Goal: Task Accomplishment & Management: Manage account settings

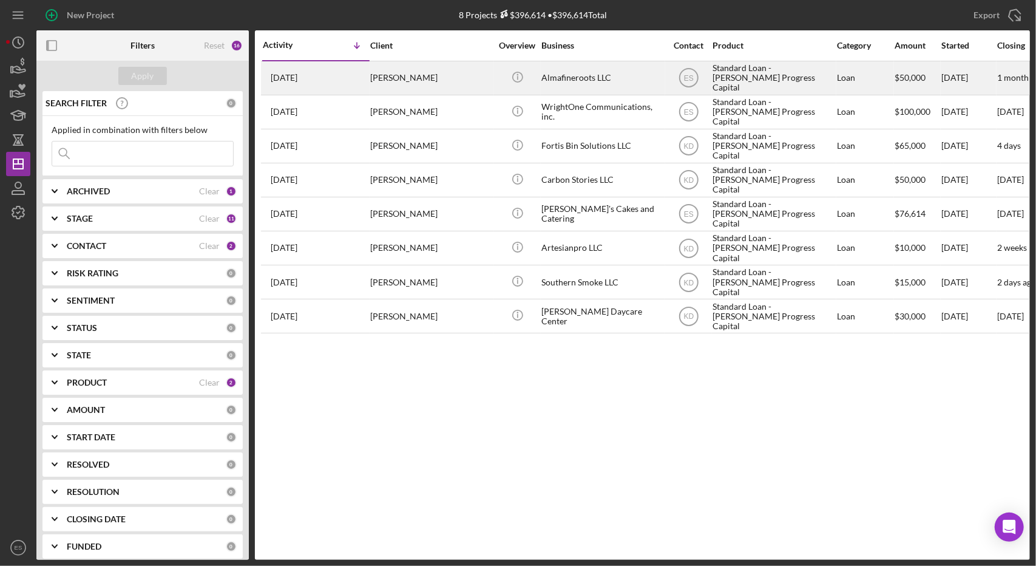
click at [626, 71] on div "Almafineroots LLC" at bounding box center [601, 78] width 121 height 32
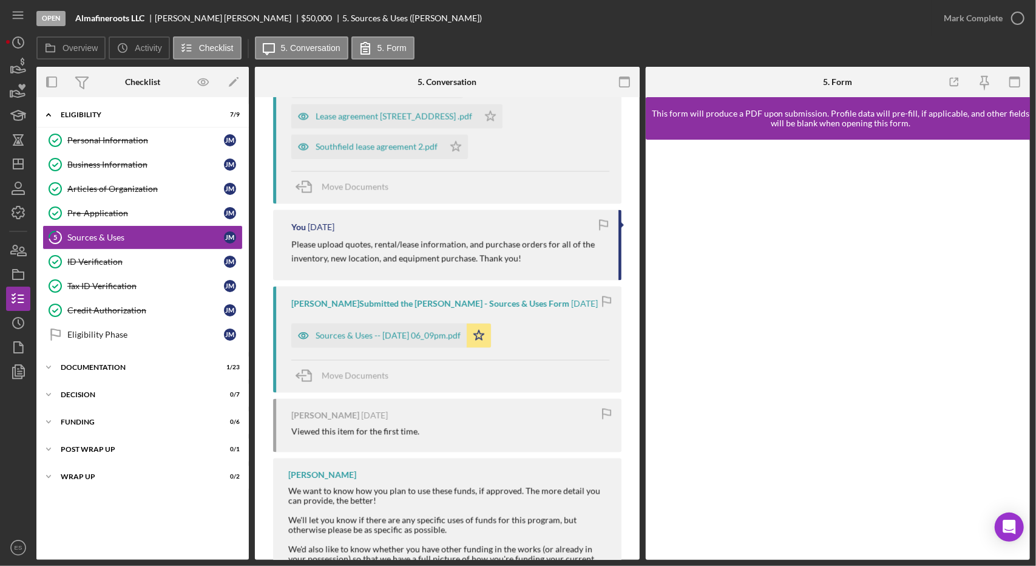
scroll to position [1625, 0]
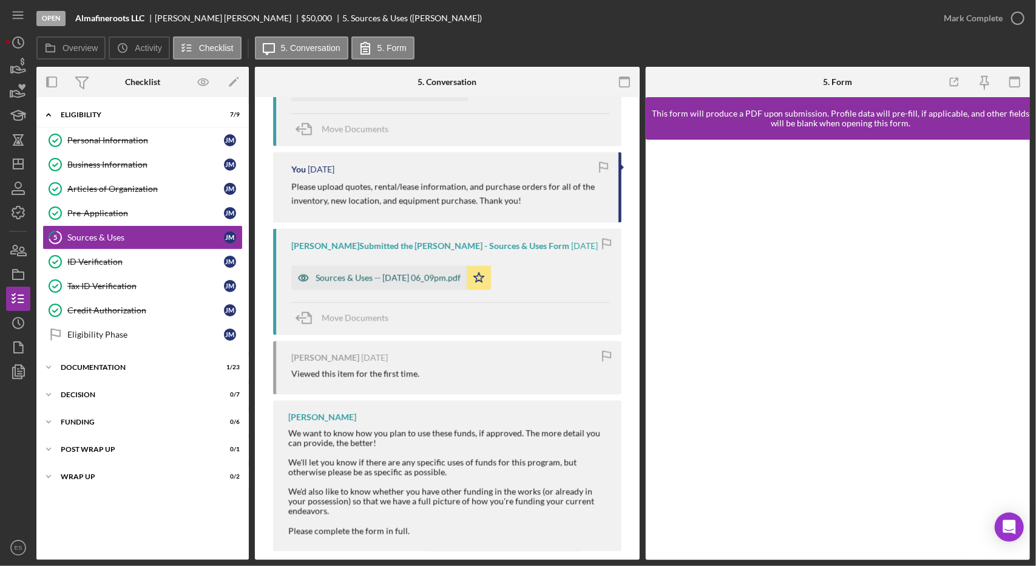
click at [381, 270] on div "Sources & Uses -- [DATE] 06_09pm.pdf" at bounding box center [378, 278] width 175 height 24
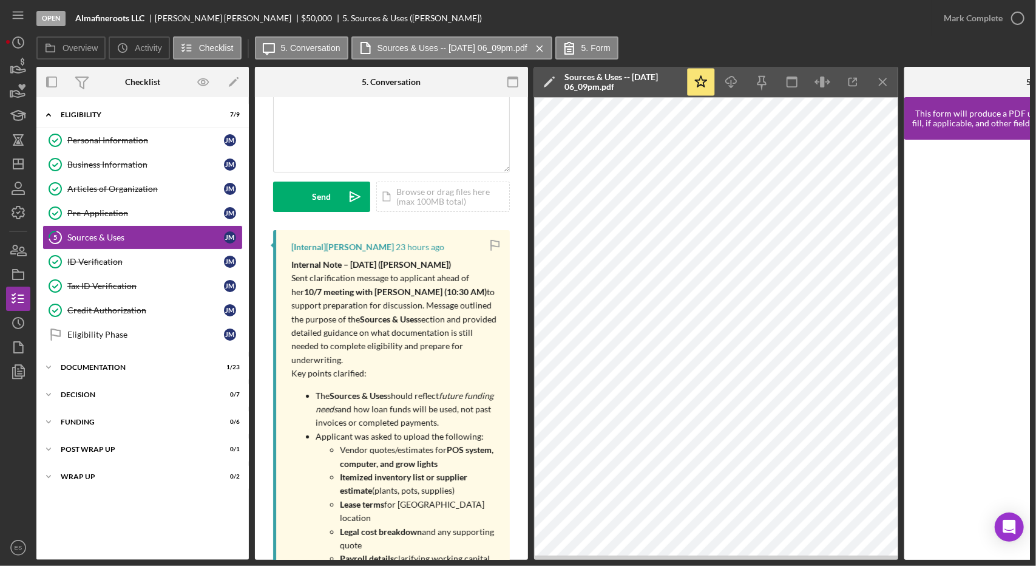
scroll to position [0, 0]
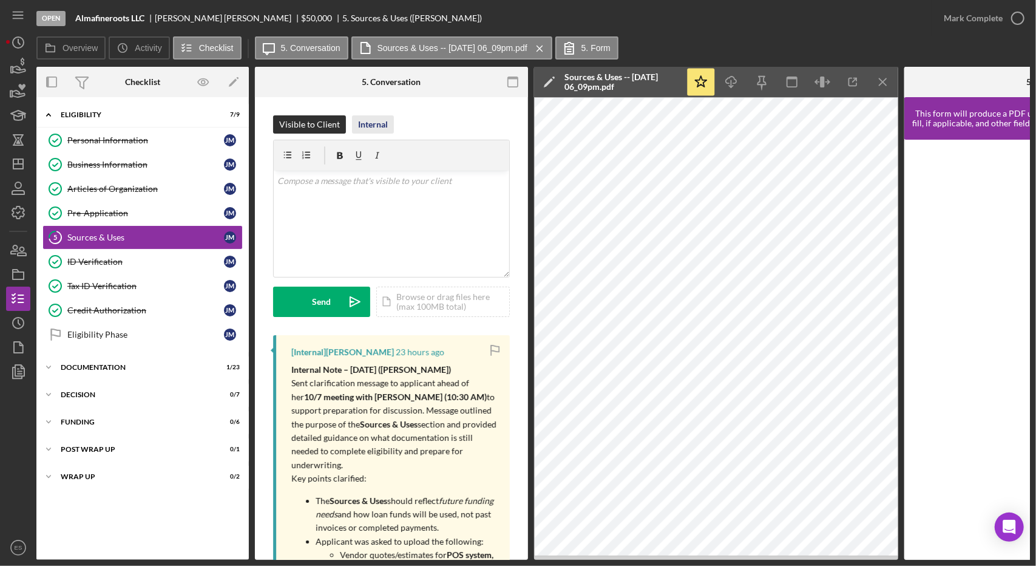
click at [368, 124] on div "Internal" at bounding box center [373, 124] width 30 height 18
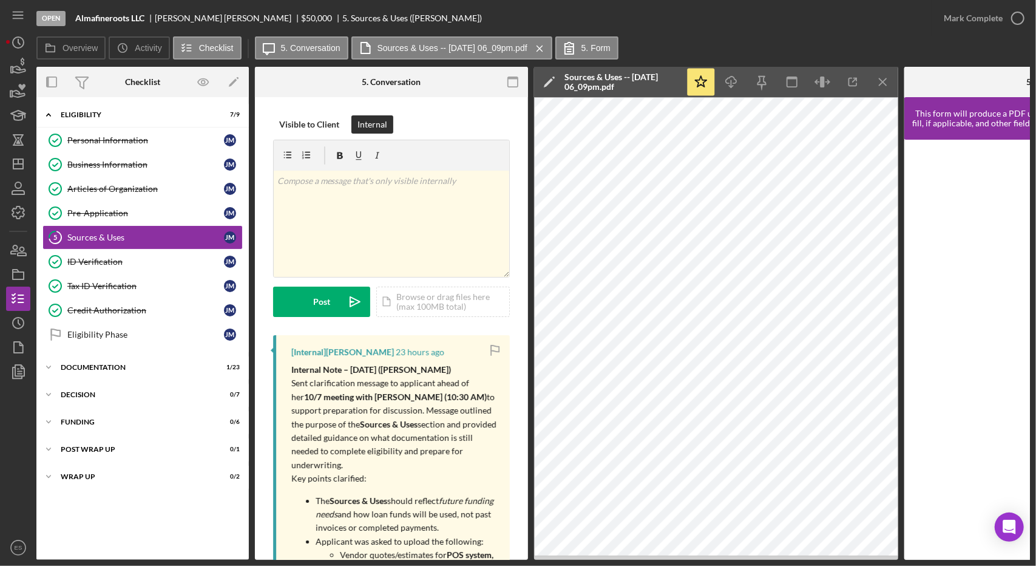
click at [405, 402] on p "Sent clarification message to applicant ahead of her 10/7 meeting with [PERSON_…" at bounding box center [394, 423] width 206 height 95
click at [342, 432] on p "Sent clarification message to applicant ahead of her 10/7 meeting with [PERSON_…" at bounding box center [394, 423] width 206 height 95
click at [383, 185] on p at bounding box center [391, 180] width 229 height 13
click at [428, 398] on p "Sent clarification message to applicant ahead of her 10/7 meeting with [PERSON_…" at bounding box center [394, 423] width 206 height 95
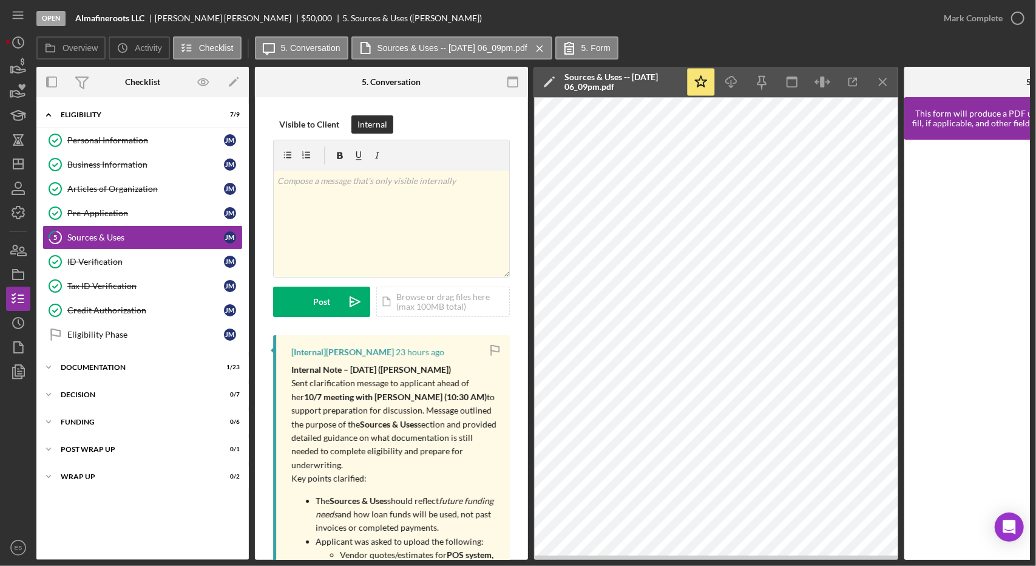
click at [408, 382] on p "Sent clarification message to applicant ahead of her 10/7 meeting with [PERSON_…" at bounding box center [394, 423] width 206 height 95
click at [387, 447] on p "Sent clarification message to applicant ahead of her 10/7 meeting with [PERSON_…" at bounding box center [394, 423] width 206 height 95
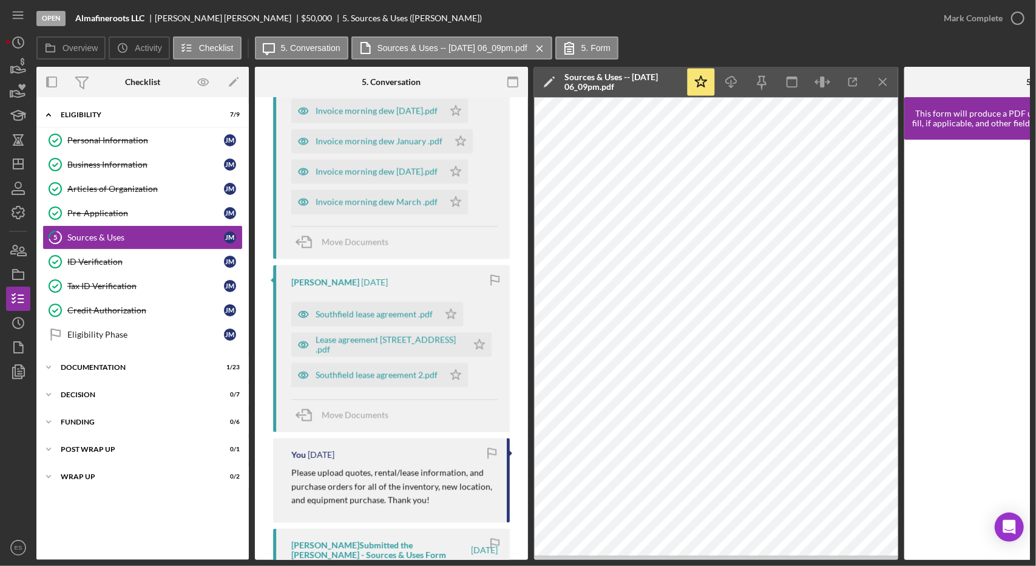
scroll to position [1554, 0]
click at [342, 354] on div "Lease agreement [STREET_ADDRESS] .pdf" at bounding box center [389, 343] width 146 height 19
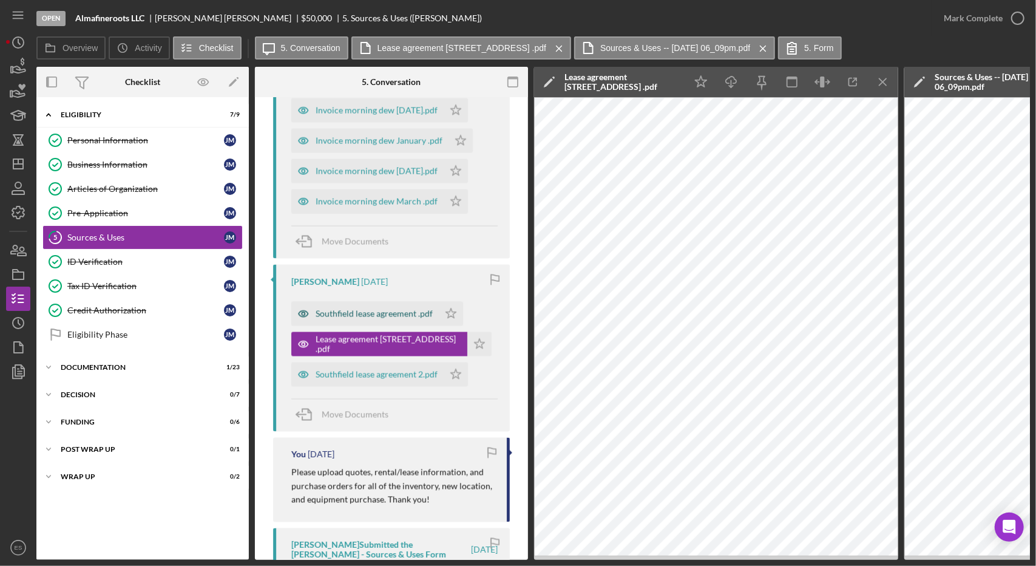
click at [353, 326] on div "Southfield lease agreement .pdf" at bounding box center [364, 314] width 147 height 24
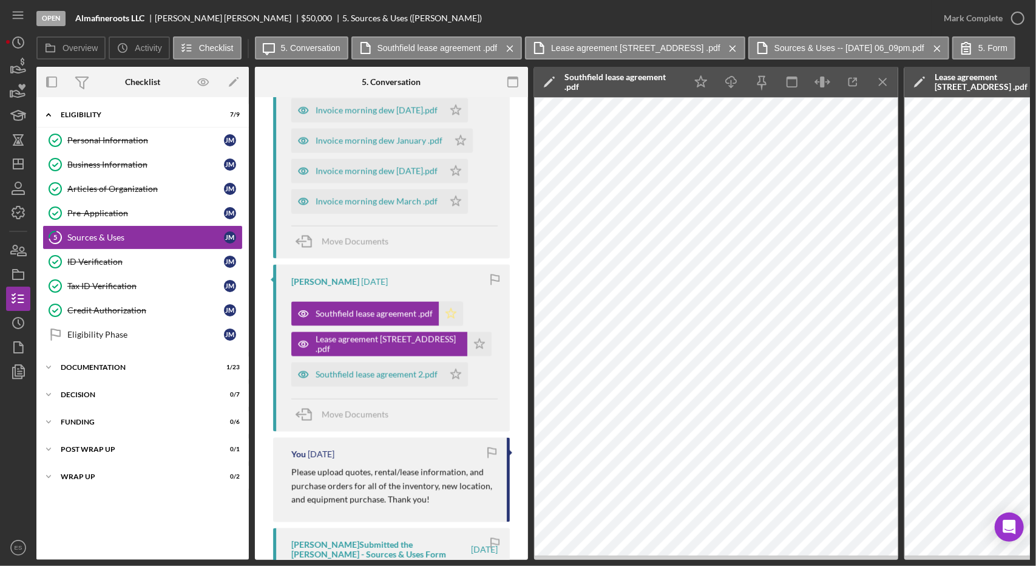
click at [446, 318] on polygon "button" at bounding box center [451, 313] width 10 height 10
click at [478, 351] on icon "Icon/Star" at bounding box center [479, 344] width 24 height 24
click at [385, 379] on div "Southfield lease agreement 2.pdf" at bounding box center [377, 375] width 122 height 10
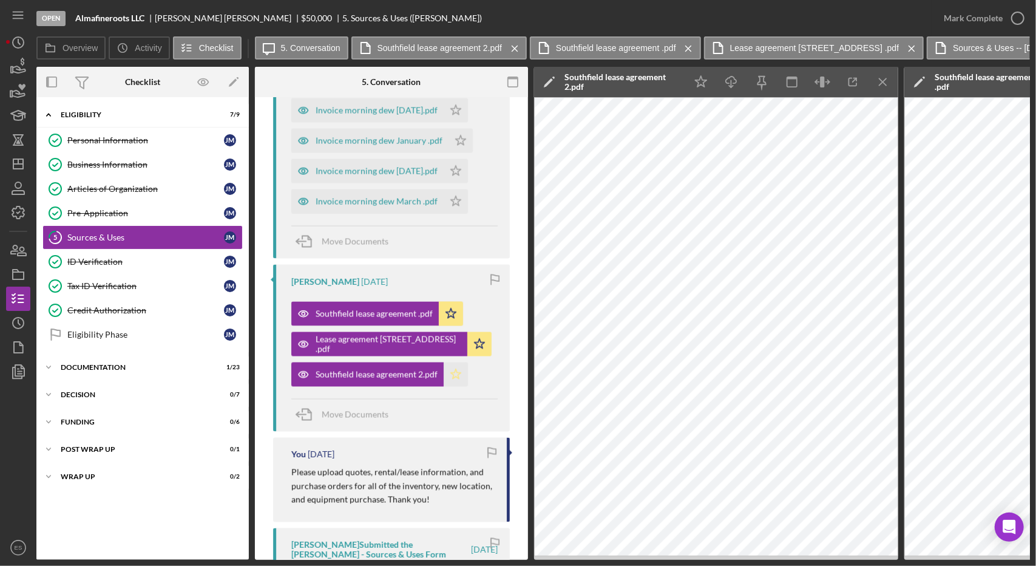
click at [458, 387] on icon "Icon/Star" at bounding box center [456, 374] width 24 height 24
click at [886, 89] on icon "Icon/Menu Close" at bounding box center [883, 82] width 27 height 27
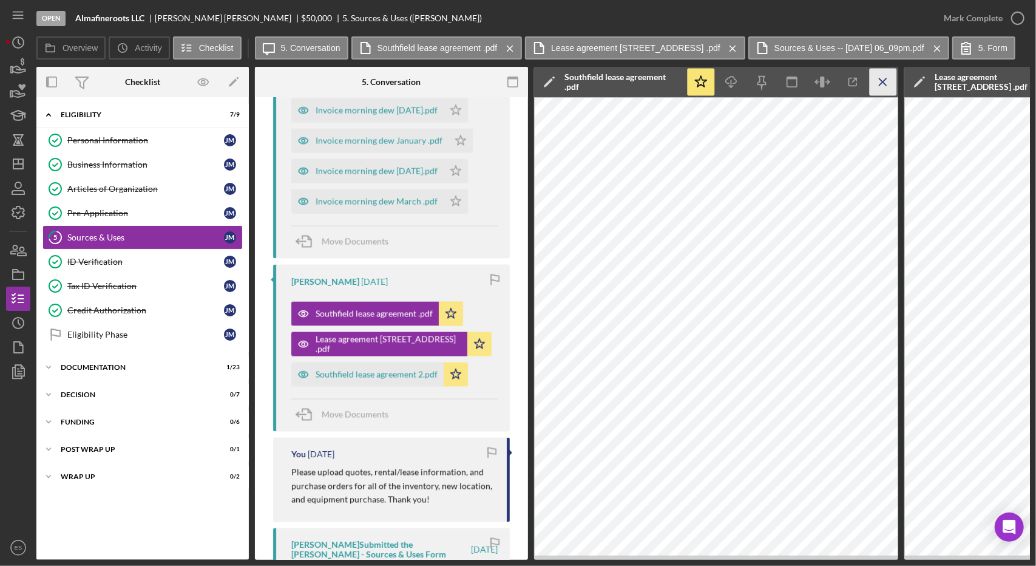
click at [886, 89] on icon "Icon/Menu Close" at bounding box center [883, 82] width 27 height 27
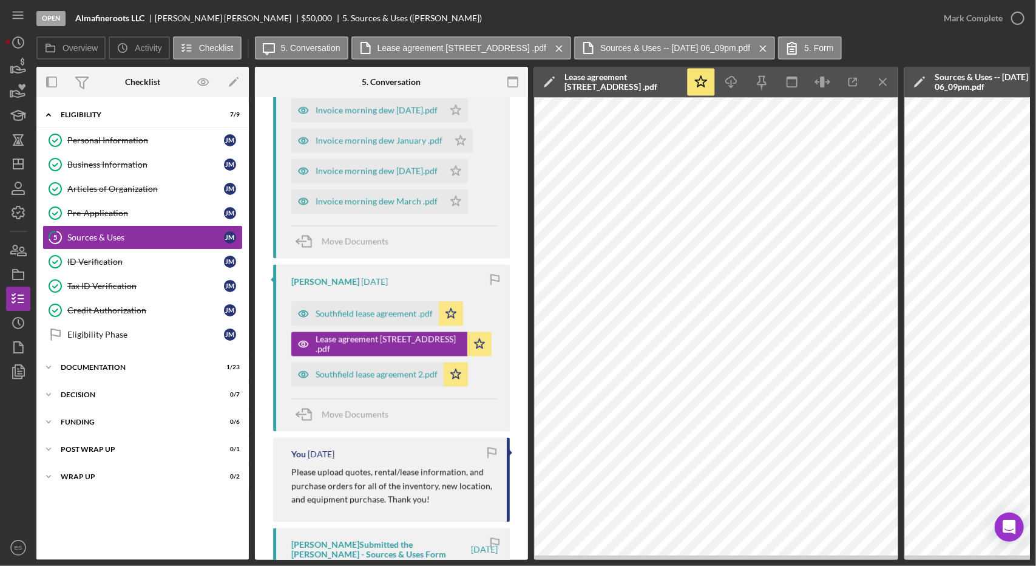
click at [886, 89] on icon "Icon/Menu Close" at bounding box center [883, 82] width 27 height 27
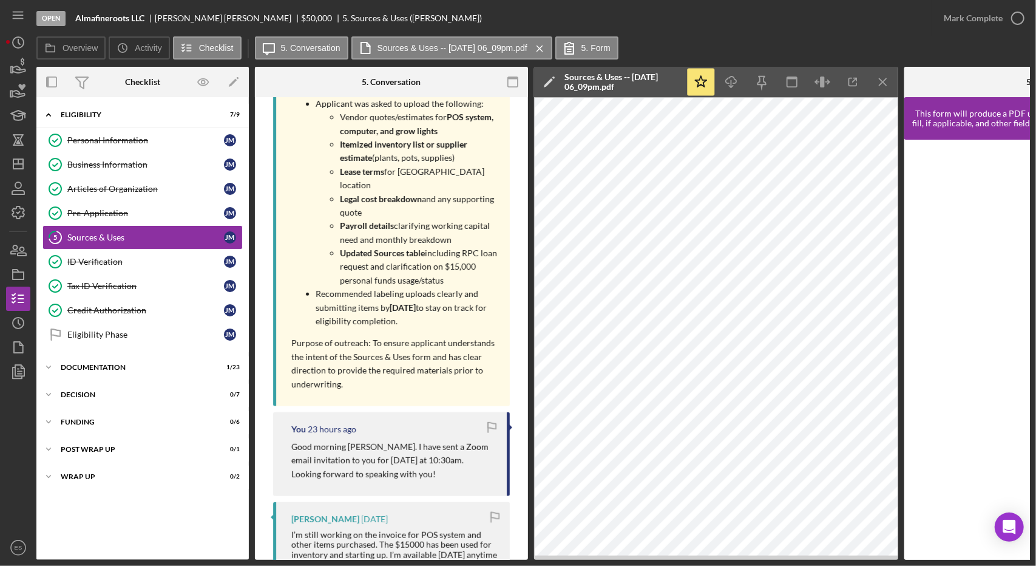
scroll to position [0, 0]
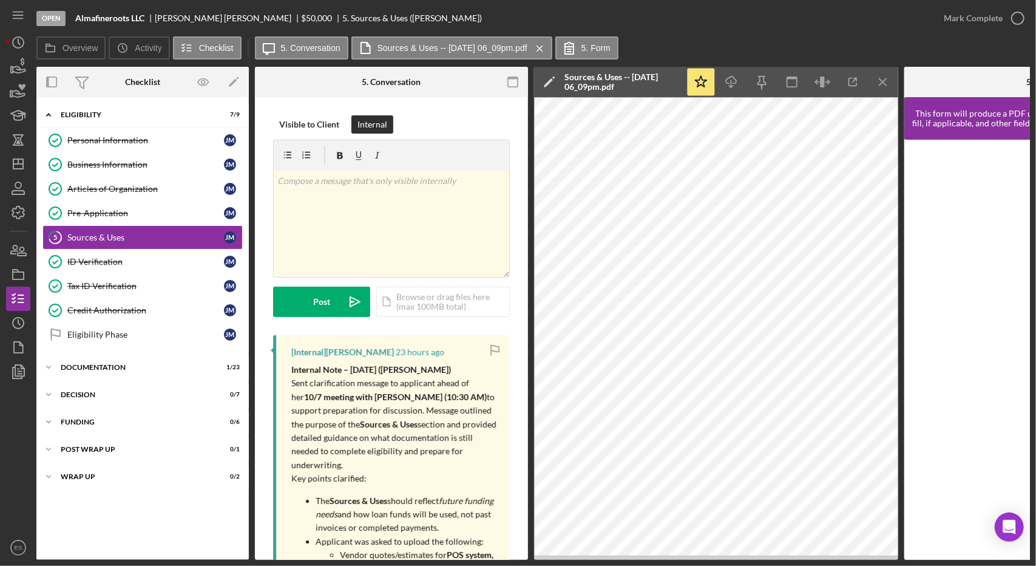
click at [461, 454] on p "Sent clarification message to applicant ahead of her 10/7 meeting with [PERSON_…" at bounding box center [394, 423] width 206 height 95
click at [362, 396] on strong "10/7 meeting with [PERSON_NAME] (10:30 AM)" at bounding box center [395, 396] width 183 height 10
click at [381, 330] on div "Visible to Client Internal v Color teal Color pink Remove color Add row above A…" at bounding box center [391, 225] width 237 height 220
click at [366, 223] on div "v Color teal Color pink Remove color Add row above Add row below Add column bef…" at bounding box center [391, 224] width 235 height 106
click at [12, 434] on div at bounding box center [18, 460] width 24 height 152
